Goal: Information Seeking & Learning: Find specific fact

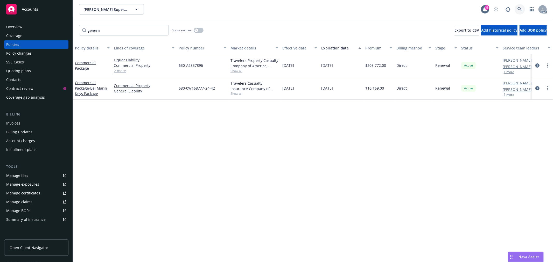
click at [525, 8] on link at bounding box center [520, 9] width 10 height 10
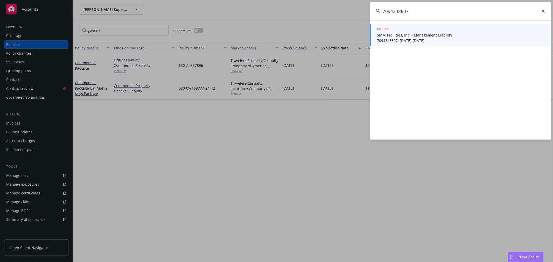
type input "7094348607"
click at [435, 36] on span "SMM Facilities, Inc. - Management Liability" at bounding box center [461, 34] width 168 height 5
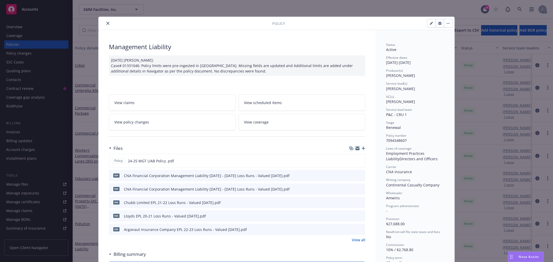
click at [106, 24] on icon "close" at bounding box center [107, 23] width 3 height 3
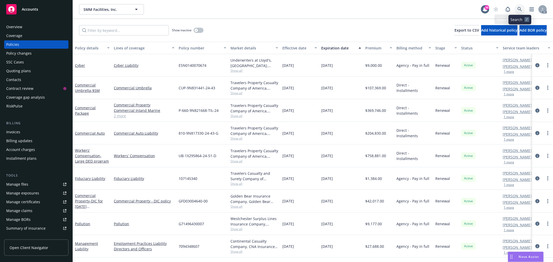
click at [520, 8] on icon at bounding box center [520, 9] width 4 height 4
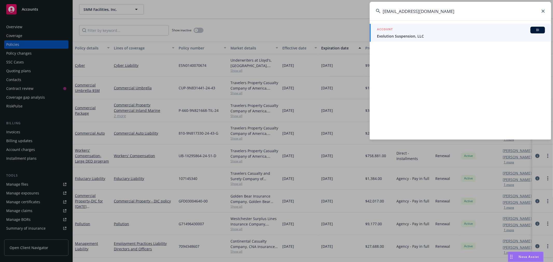
type input "[EMAIL_ADDRESS][DOMAIN_NAME]"
click at [466, 35] on span "Evolution Suspension, LLC" at bounding box center [461, 35] width 168 height 5
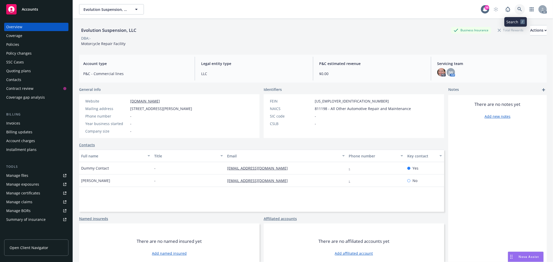
click at [518, 9] on icon at bounding box center [520, 9] width 5 height 5
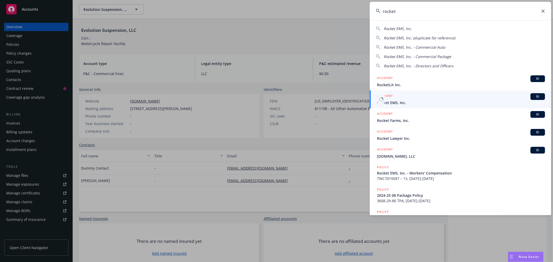
type input "rocket"
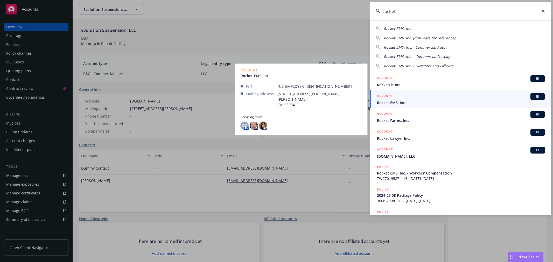
click at [436, 99] on div "ACCOUNT BI" at bounding box center [461, 96] width 168 height 7
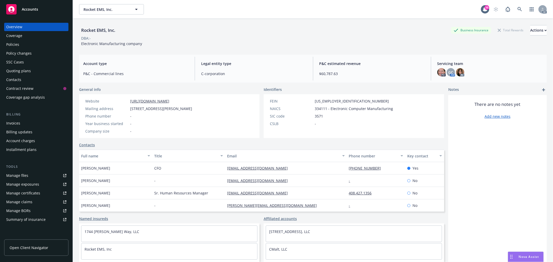
click at [456, 72] on div "AC" at bounding box center [460, 72] width 8 height 8
click at [448, 73] on span "GC" at bounding box center [450, 72] width 5 height 5
click at [438, 73] on img at bounding box center [442, 72] width 8 height 8
click at [462, 73] on div "PD GC AM AC" at bounding box center [490, 72] width 105 height 8
click at [459, 73] on img at bounding box center [460, 72] width 8 height 8
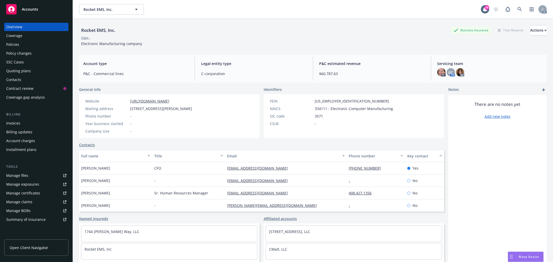
click at [392, 45] on div "Rocket EMS, Inc. Business Insurance Total Rewards Actions DBA: - Electronic Man…" at bounding box center [313, 35] width 468 height 21
click at [438, 71] on img at bounding box center [442, 72] width 8 height 8
click at [448, 70] on span "GC" at bounding box center [450, 72] width 5 height 5
click at [461, 70] on img at bounding box center [460, 72] width 8 height 8
click at [15, 42] on div "Policies" at bounding box center [12, 44] width 13 height 8
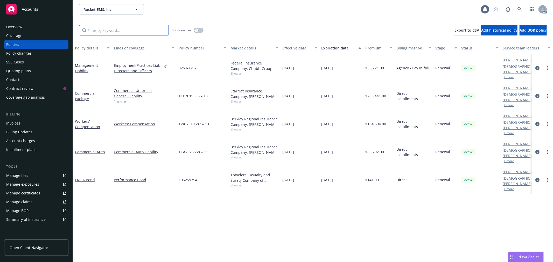
click at [137, 29] on input "Filter by keyword..." at bounding box center [124, 30] width 90 height 10
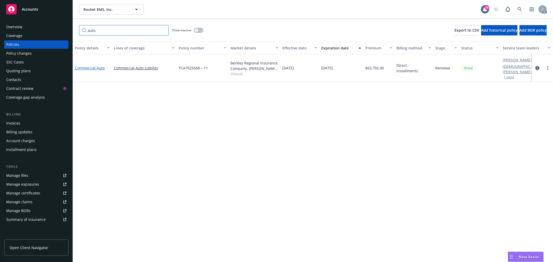
type input "auto"
click at [98, 66] on link "Commercial Auto" at bounding box center [90, 68] width 30 height 5
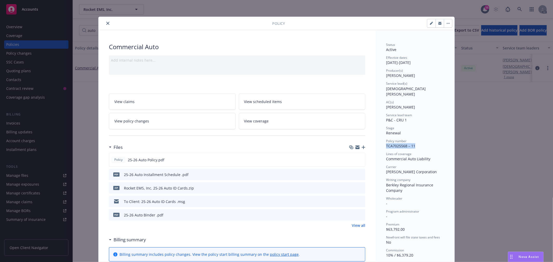
drag, startPoint x: 414, startPoint y: 143, endPoint x: 385, endPoint y: 142, distance: 29.3
click at [386, 142] on div "Policy number TCA7025568 – 11" at bounding box center [415, 144] width 58 height 10
copy span "TCA7025568 – 11"
drag, startPoint x: 427, startPoint y: 167, endPoint x: 385, endPoint y: 167, distance: 42.0
click at [386, 167] on div "Carrier [PERSON_NAME] Corporation" at bounding box center [415, 170] width 58 height 10
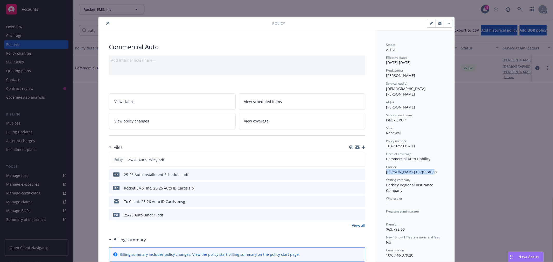
copy span "[PERSON_NAME] Corporation"
click at [107, 27] on div "Policy" at bounding box center [277, 23] width 356 height 13
click at [106, 24] on icon "close" at bounding box center [107, 23] width 3 height 3
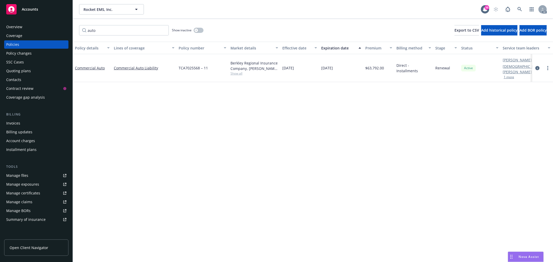
click at [25, 27] on div "Overview" at bounding box center [36, 27] width 60 height 8
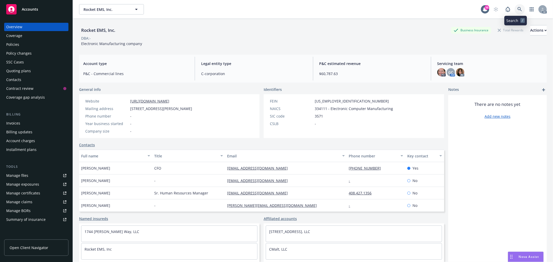
click at [519, 11] on link at bounding box center [520, 9] width 10 height 10
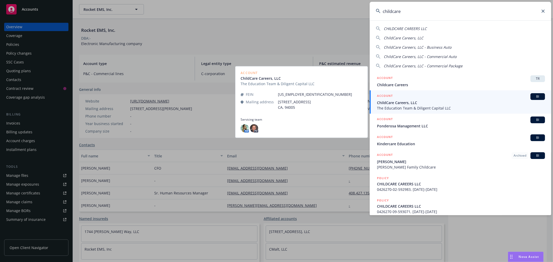
type input "childcare"
click at [426, 104] on span "ChildCare Careers, LLC" at bounding box center [461, 102] width 168 height 5
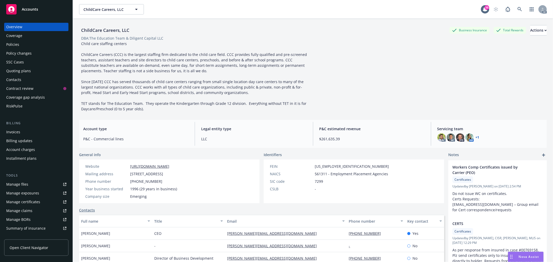
click at [22, 47] on div "Policies" at bounding box center [36, 44] width 60 height 8
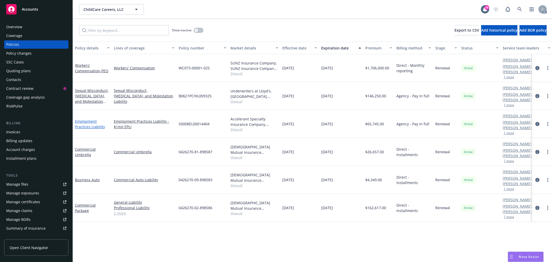
click at [87, 126] on link "Employment Practices Liability" at bounding box center [90, 124] width 30 height 10
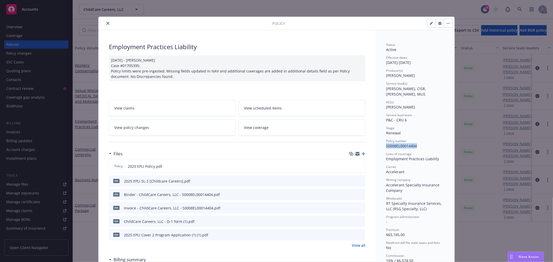
drag, startPoint x: 416, startPoint y: 141, endPoint x: 384, endPoint y: 144, distance: 32.0
click at [386, 144] on div "Status Active Effective dates [DATE] - [DATE] Producer(s) [PERSON_NAME] Service…" at bounding box center [415, 173] width 58 height 260
copy span "S0008EL00014404"
drag, startPoint x: 405, startPoint y: 168, endPoint x: 383, endPoint y: 169, distance: 22.1
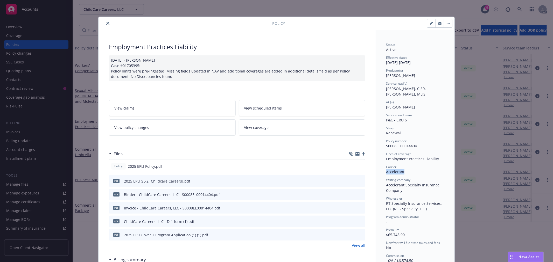
copy span "Accelerant"
click at [107, 24] on icon "close" at bounding box center [107, 23] width 3 height 3
